Goal: Task Accomplishment & Management: Manage account settings

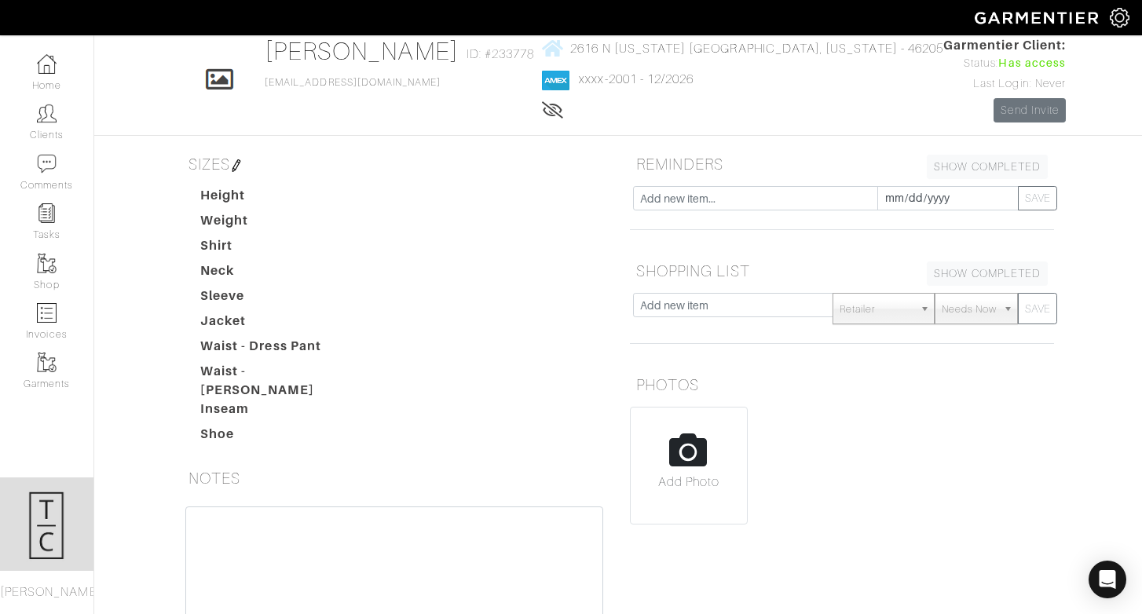
scroll to position [79, 0]
click at [698, 199] on input "text" at bounding box center [755, 196] width 245 height 24
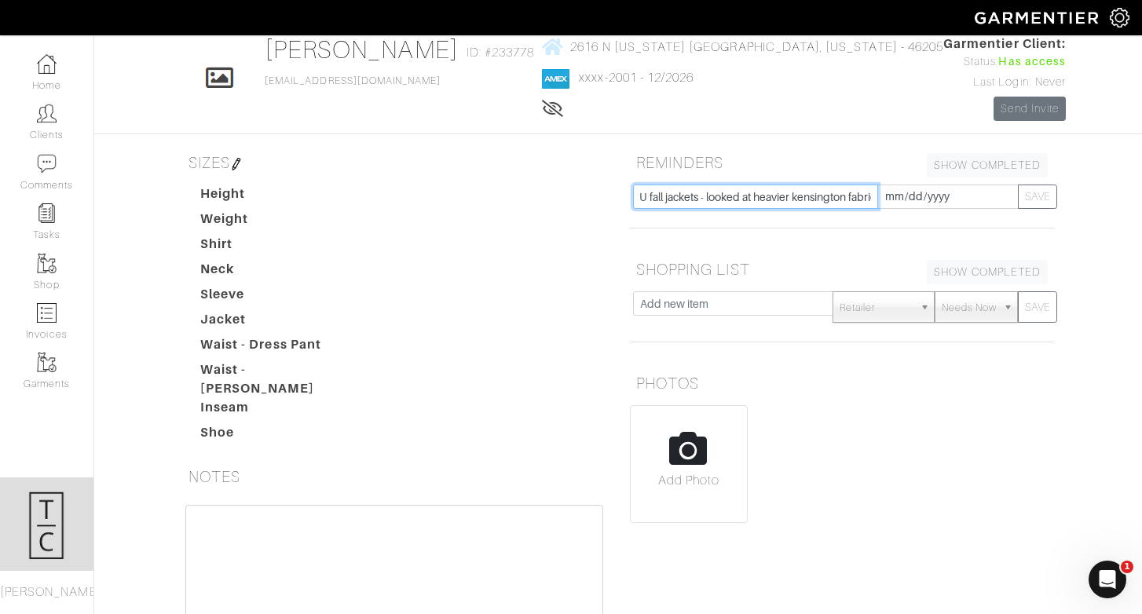
scroll to position [0, 19]
type input "F/U fall jackets - looked at heavier kensington fabric"
click at [1028, 193] on button "SAVE" at bounding box center [1036, 196] width 39 height 24
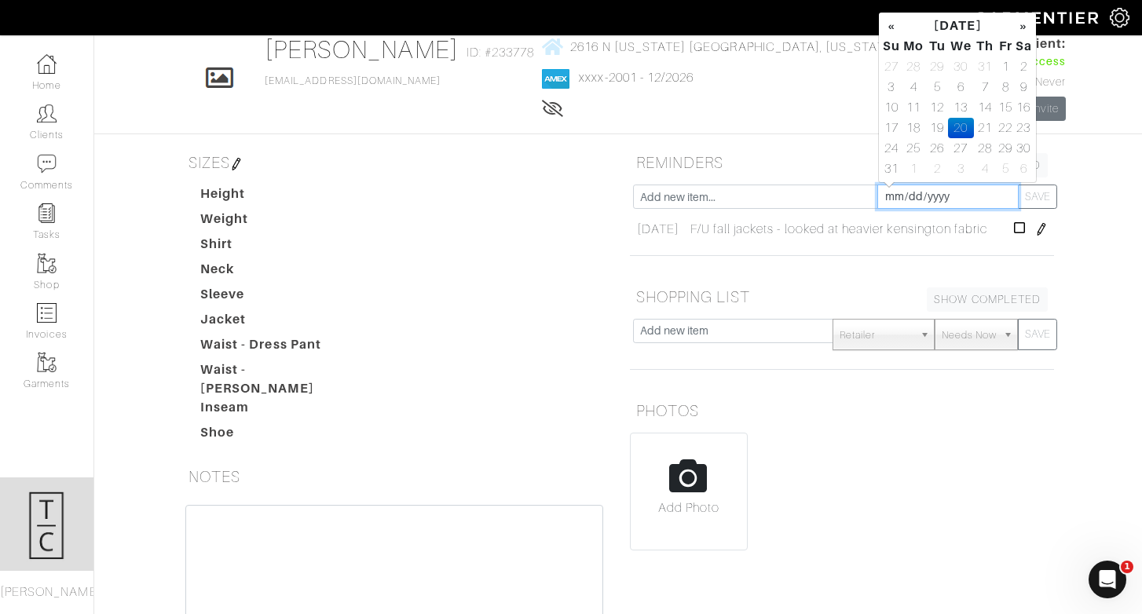
click at [966, 196] on input "[DATE]" at bounding box center [947, 196] width 141 height 24
click at [1025, 21] on th "»" at bounding box center [1023, 26] width 18 height 20
click at [981, 86] on td "9" at bounding box center [985, 87] width 22 height 20
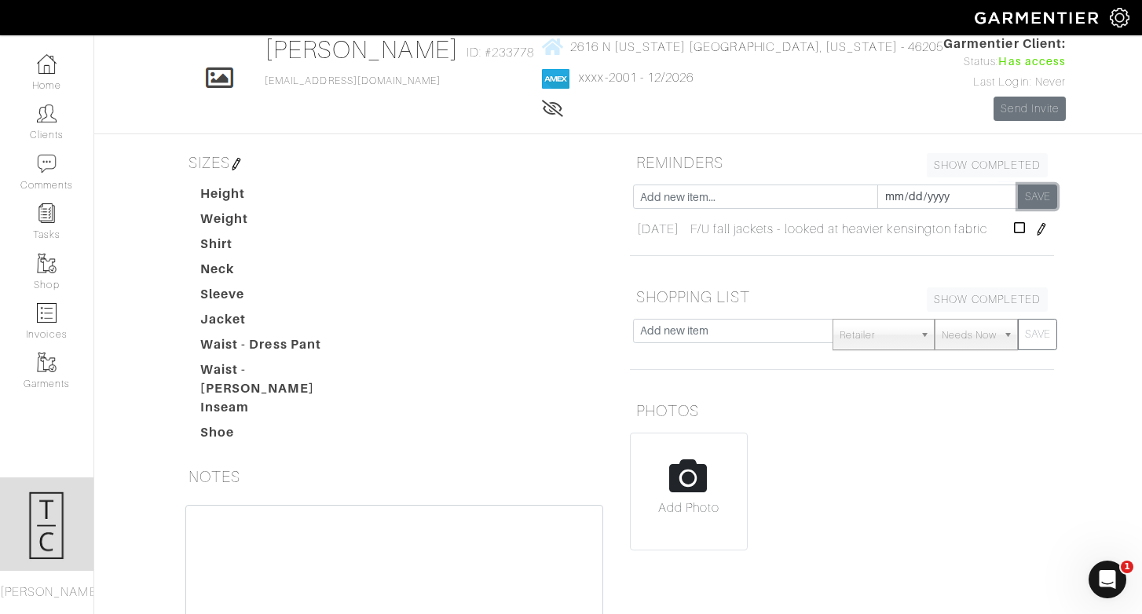
click at [1034, 192] on button "SAVE" at bounding box center [1036, 196] width 39 height 24
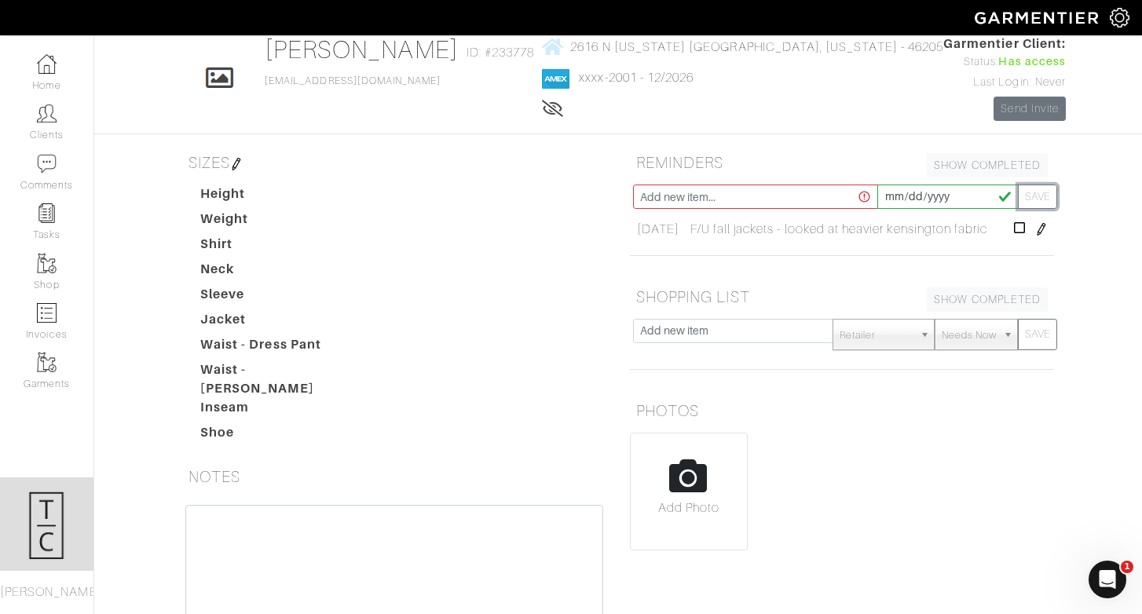
type input "[DATE]"
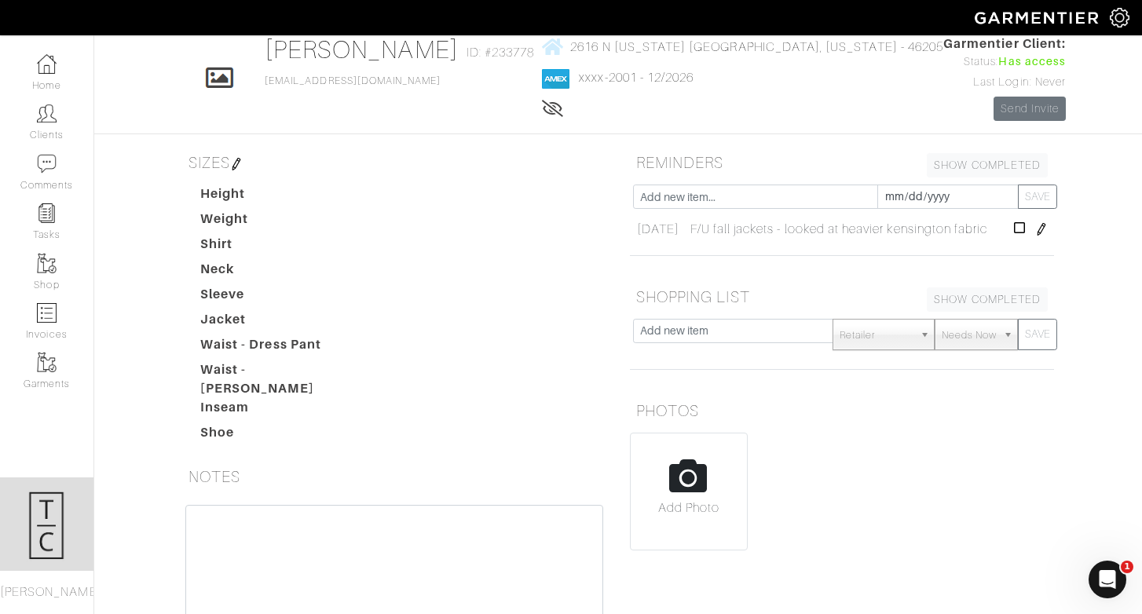
click at [1035, 236] on img at bounding box center [1041, 229] width 13 height 13
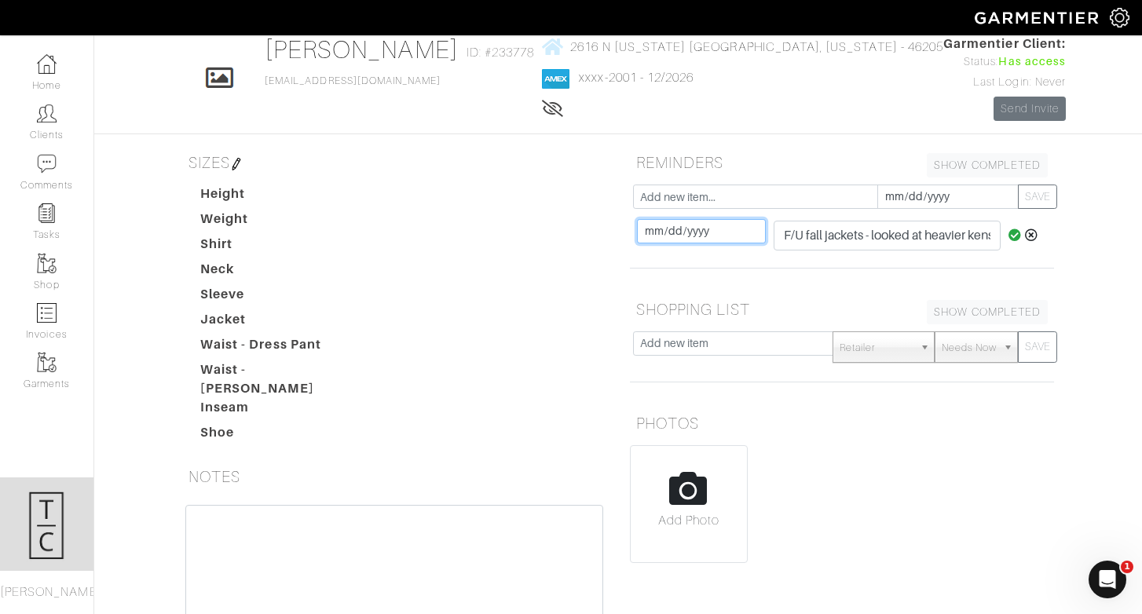
click at [677, 222] on input "[DATE]" at bounding box center [702, 231] width 130 height 24
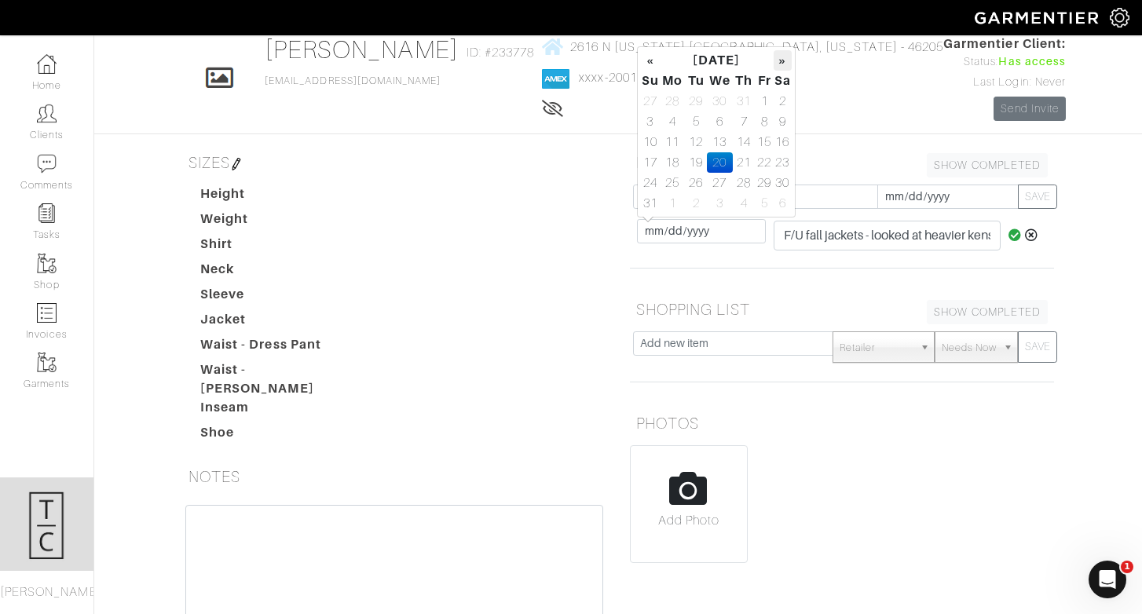
click at [779, 64] on th "»" at bounding box center [782, 60] width 18 height 20
click at [676, 112] on td "6" at bounding box center [672, 121] width 26 height 20
type input "[DATE]"
click at [1012, 235] on icon at bounding box center [1014, 234] width 13 height 13
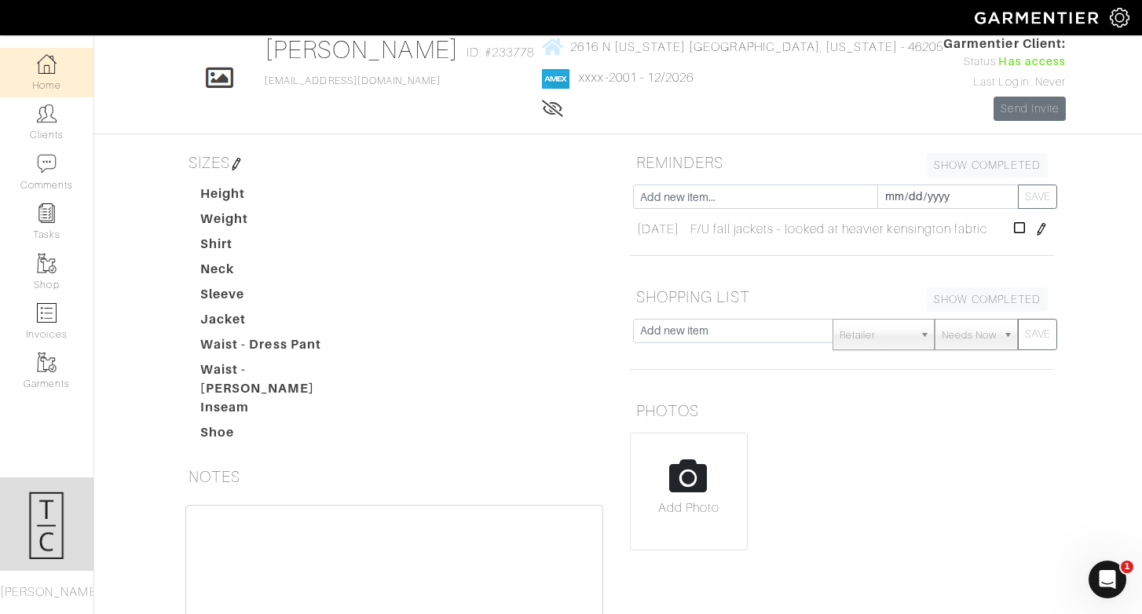
click at [50, 63] on img at bounding box center [47, 64] width 20 height 20
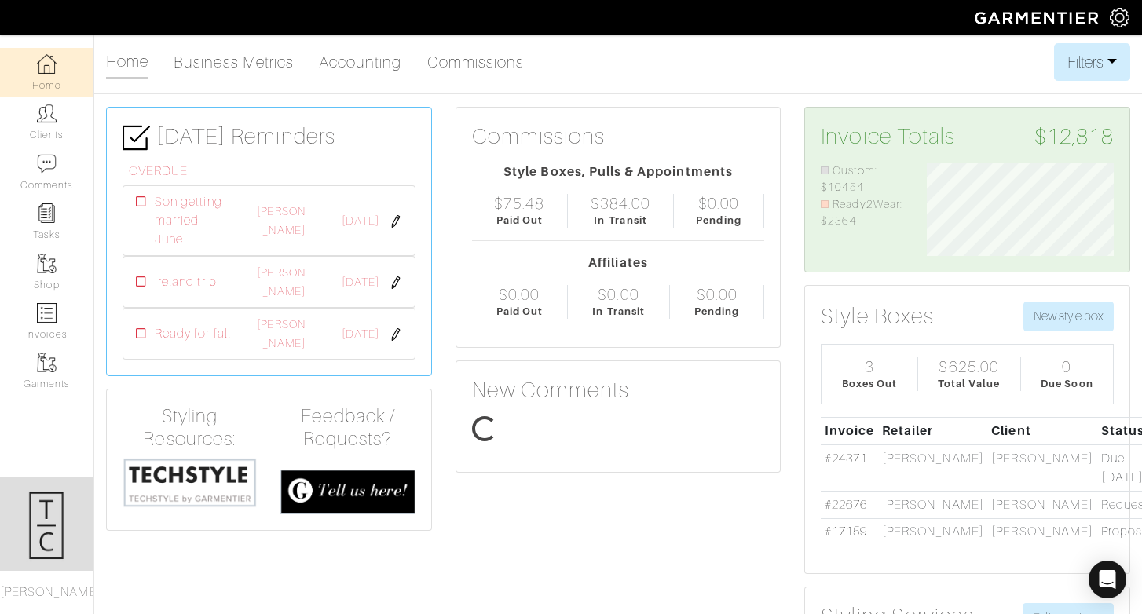
scroll to position [93, 210]
click at [26, 323] on link "Invoices" at bounding box center [46, 321] width 93 height 49
select select
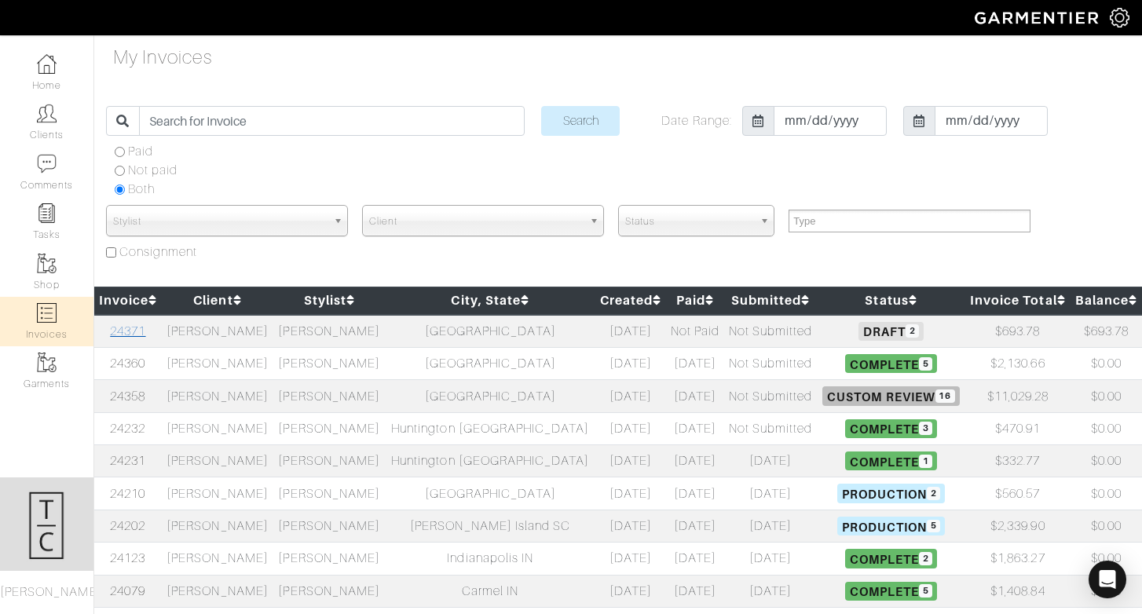
click at [135, 333] on link "24371" at bounding box center [127, 331] width 35 height 14
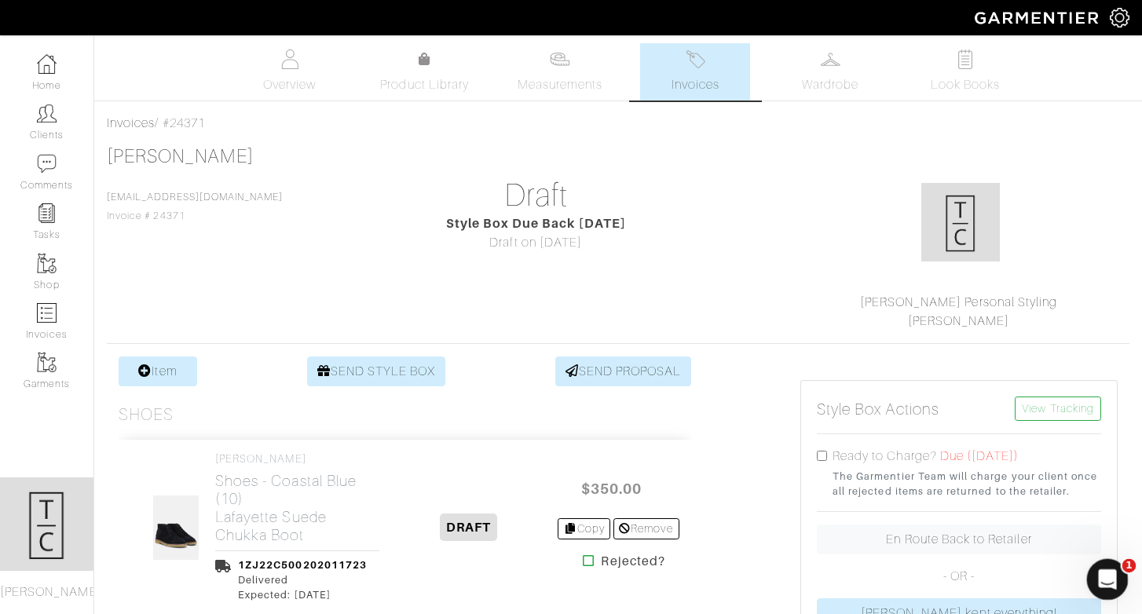
click at [1105, 563] on div "Open Intercom Messenger" at bounding box center [1105, 577] width 52 height 52
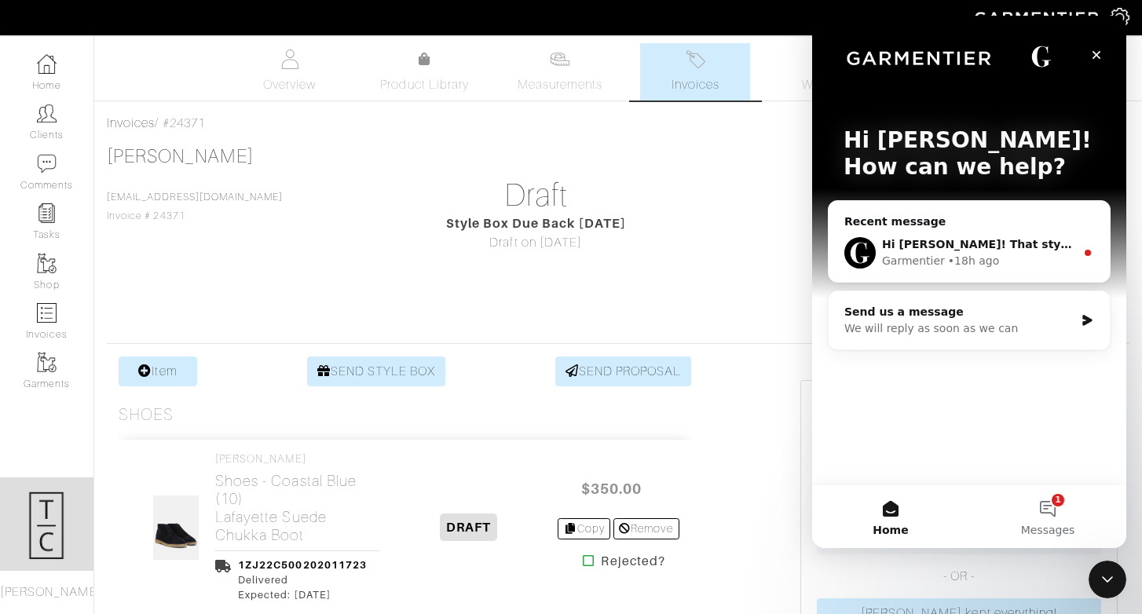
click at [973, 253] on div "• 18h ago" at bounding box center [973, 261] width 51 height 16
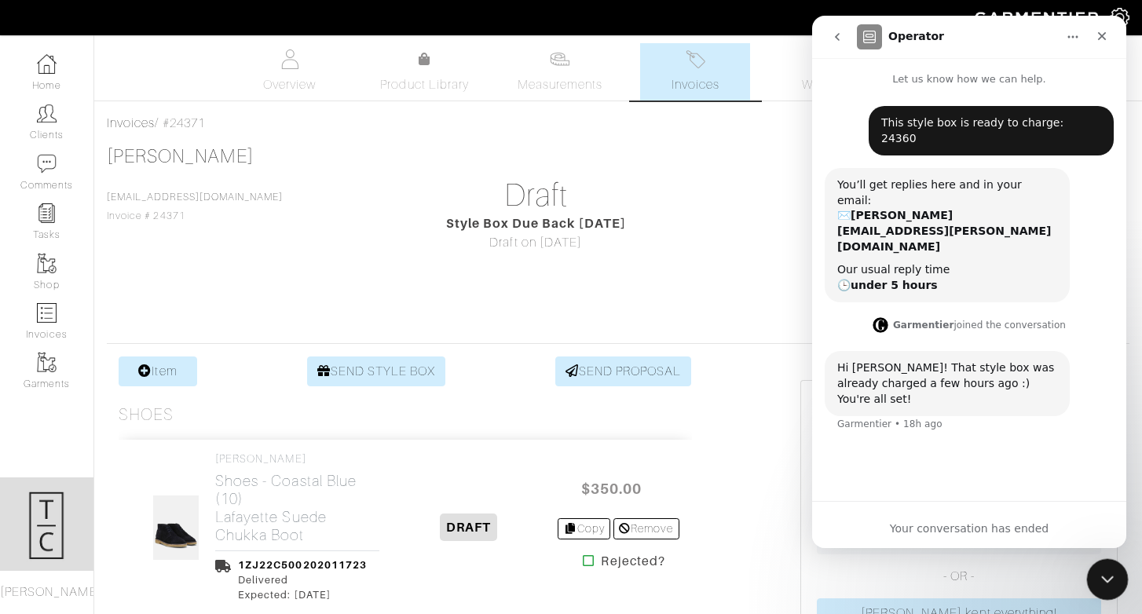
click at [1095, 574] on icon "Close Intercom Messenger" at bounding box center [1104, 577] width 19 height 19
